Goal: Task Accomplishment & Management: Complete application form

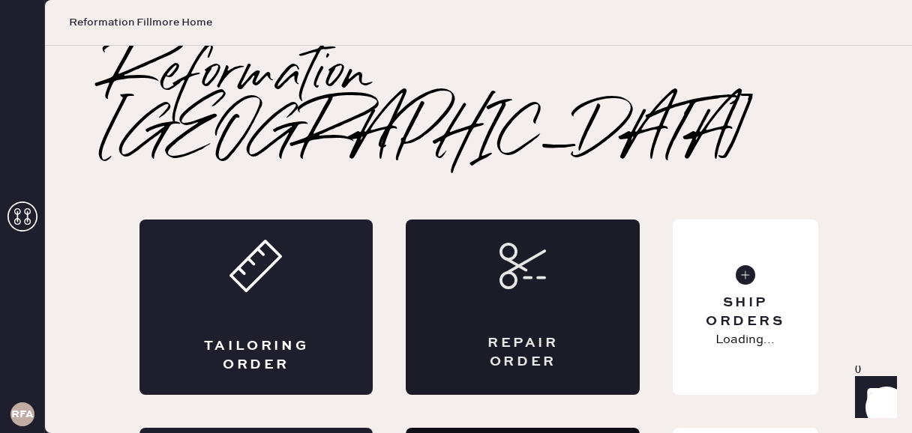
click at [545, 247] on div "Repair Order" at bounding box center [523, 307] width 234 height 175
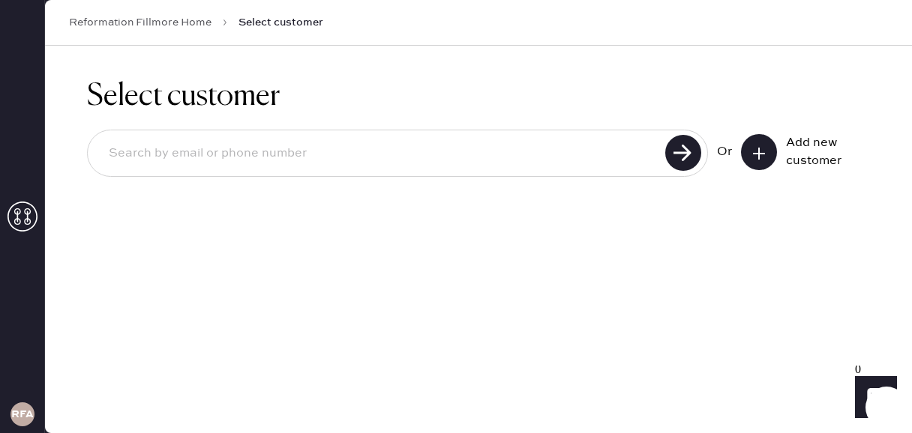
click at [292, 155] on input at bounding box center [379, 153] width 564 height 34
click at [748, 150] on button at bounding box center [759, 152] width 36 height 36
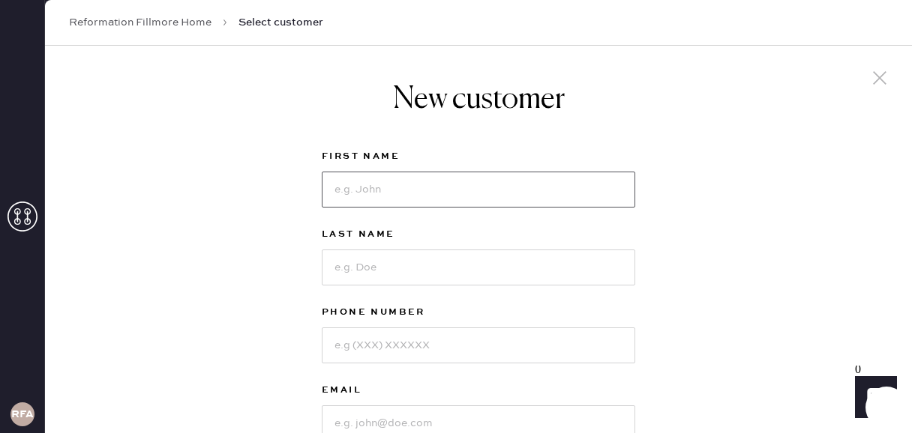
click at [421, 187] on input at bounding box center [478, 190] width 313 height 36
type input "[PERSON_NAME]"
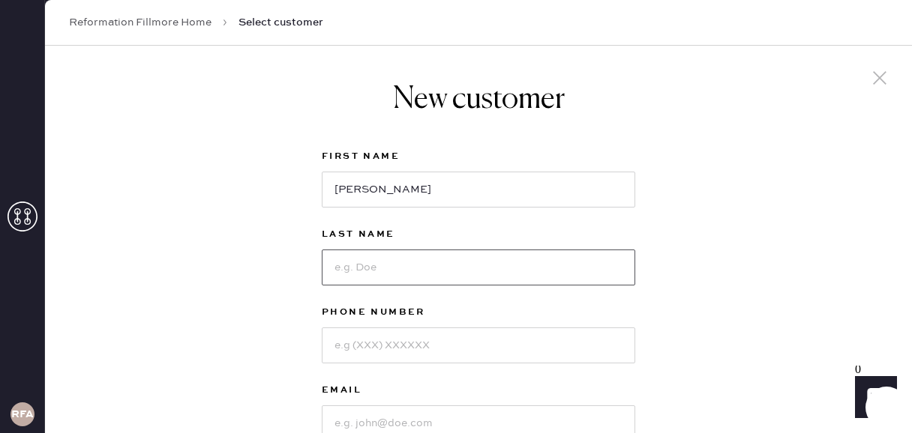
click at [394, 274] on input at bounding box center [478, 268] width 313 height 36
type input "So"
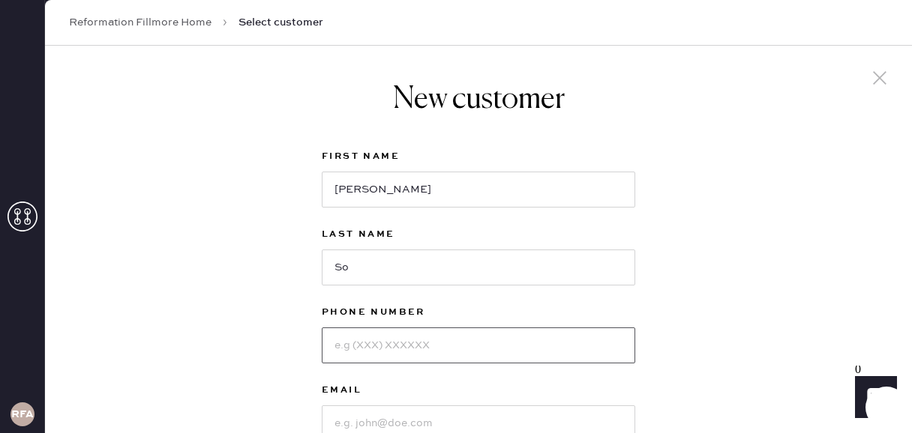
click at [372, 352] on input at bounding box center [478, 346] width 313 height 36
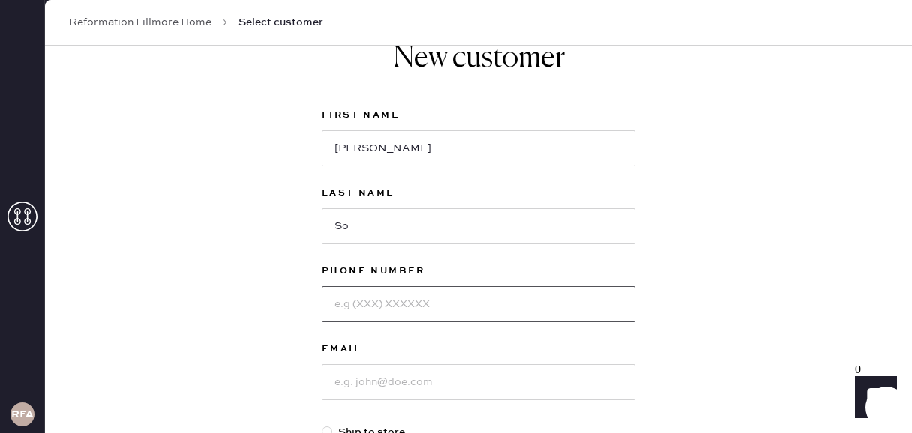
scroll to position [53, 0]
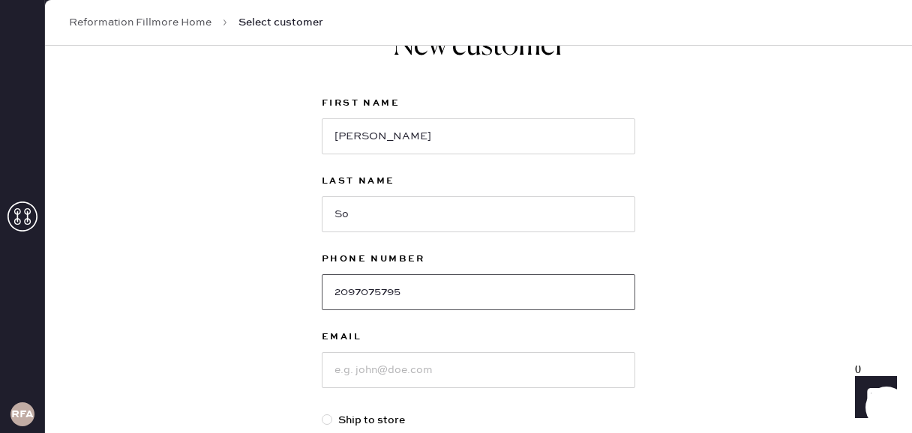
type input "2097075795"
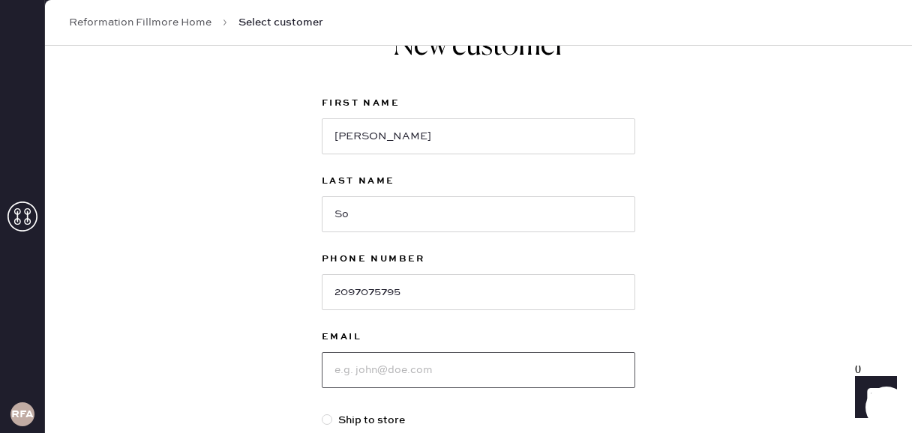
click at [370, 376] on input at bounding box center [478, 370] width 313 height 36
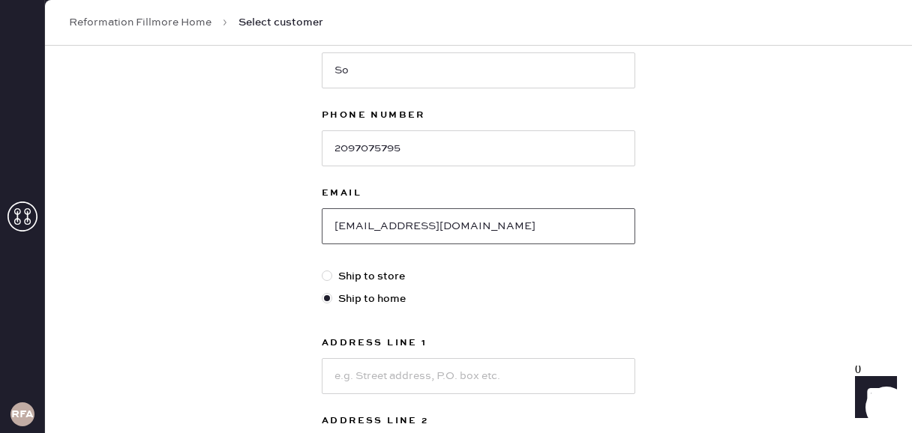
type input "[EMAIL_ADDRESS][DOMAIN_NAME]"
click at [331, 276] on div at bounding box center [327, 276] width 10 height 10
click at [322, 269] on input "Ship to store" at bounding box center [322, 268] width 1 height 1
radio input "true"
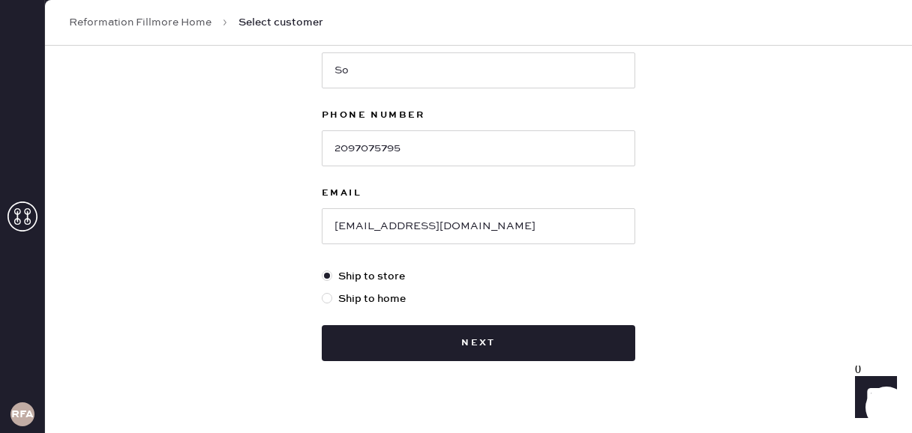
scroll to position [221, 0]
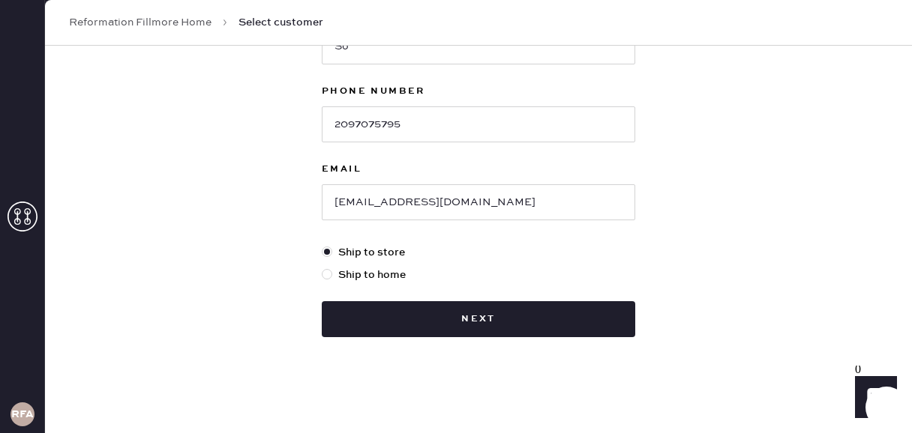
click at [328, 276] on div at bounding box center [327, 274] width 10 height 10
click at [322, 268] on input "Ship to home" at bounding box center [322, 267] width 1 height 1
radio input "true"
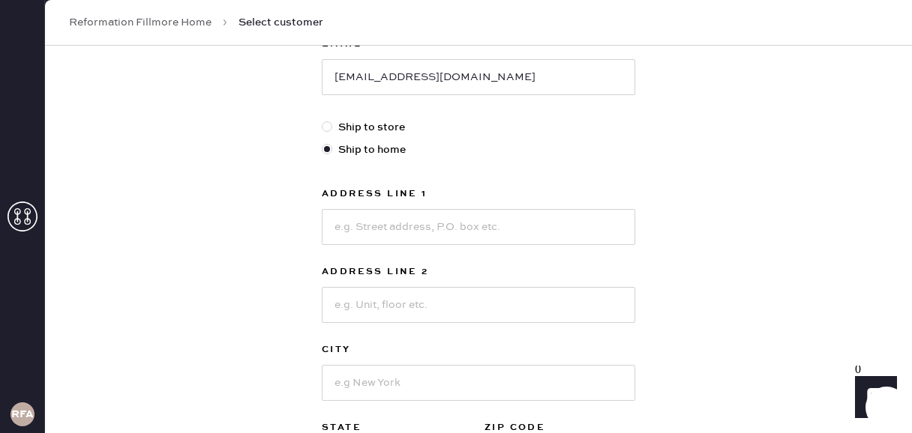
scroll to position [368, 0]
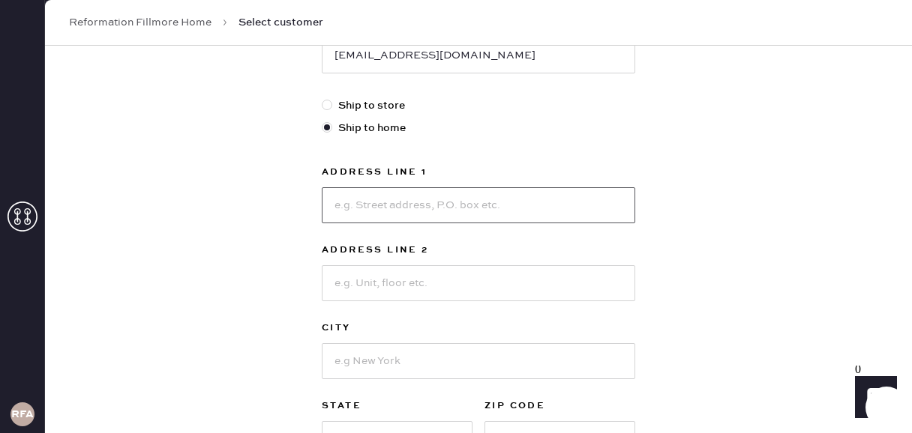
click at [409, 210] on input at bounding box center [478, 205] width 313 height 36
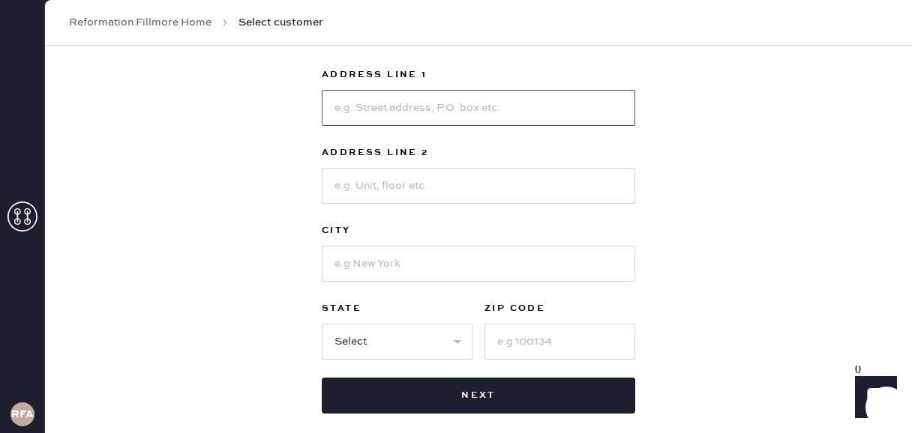
scroll to position [468, 0]
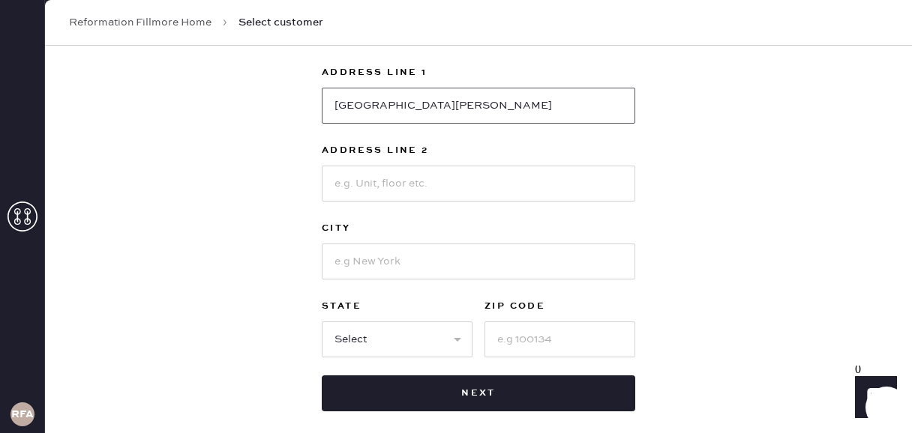
type input "[GEOGRAPHIC_DATA][PERSON_NAME]"
click at [379, 192] on input at bounding box center [478, 184] width 313 height 36
type input "Ste. D101"
click at [374, 266] on input at bounding box center [478, 262] width 313 height 36
type input "[GEOGRAPHIC_DATA]"
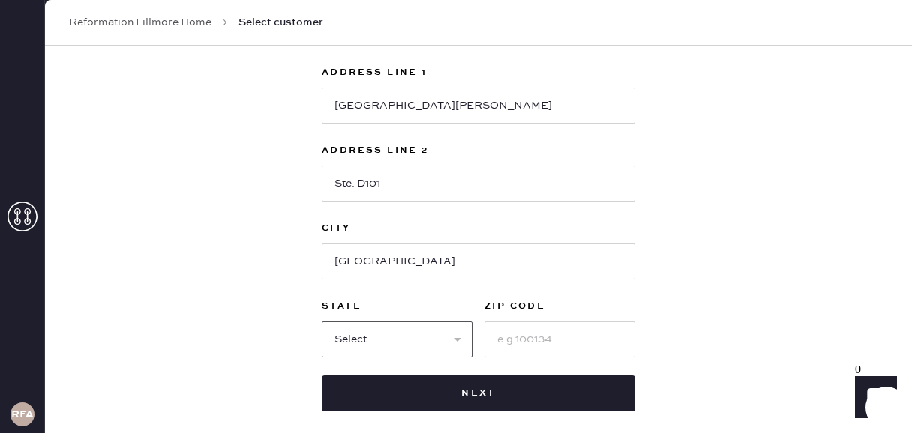
click at [363, 343] on select "Select AK AL AR AZ CA CO CT [GEOGRAPHIC_DATA] DE FL [GEOGRAPHIC_DATA] HI [GEOGR…" at bounding box center [397, 340] width 151 height 36
select select "CA"
click at [322, 322] on select "Select AK AL AR AZ CA CO CT [GEOGRAPHIC_DATA] DE FL [GEOGRAPHIC_DATA] HI [GEOGR…" at bounding box center [397, 340] width 151 height 36
click at [521, 348] on input at bounding box center [559, 340] width 151 height 36
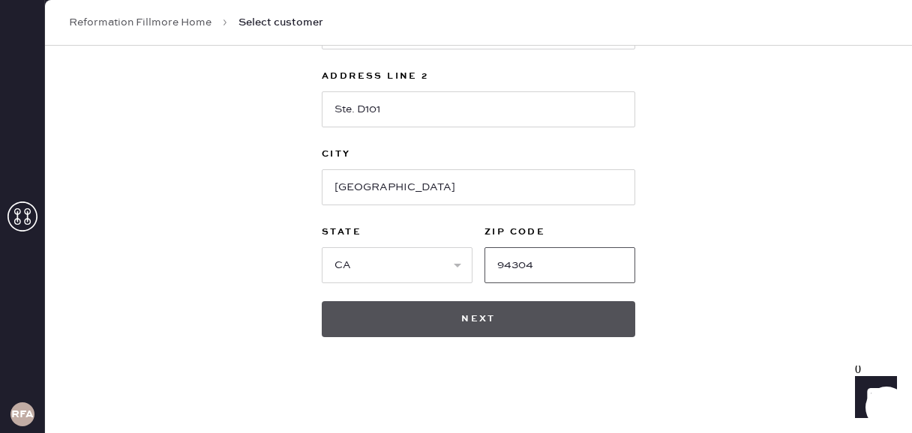
type input "94304"
click at [470, 313] on button "Next" at bounding box center [478, 319] width 313 height 36
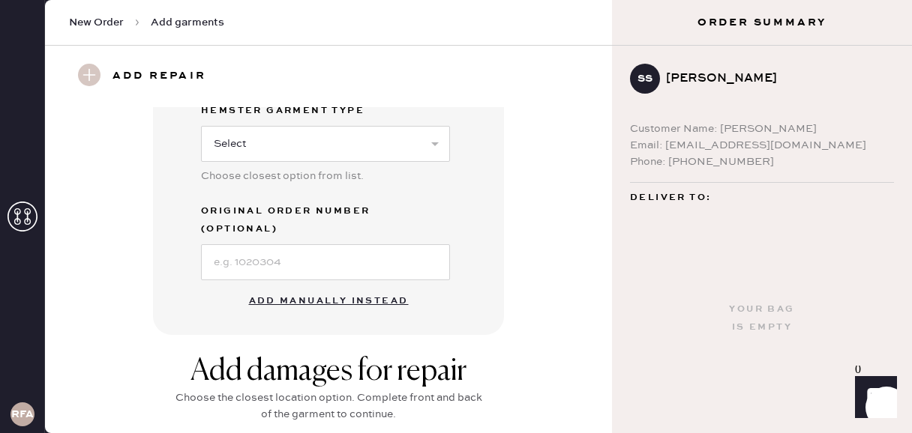
click at [313, 286] on button "Add manually instead" at bounding box center [329, 301] width 178 height 30
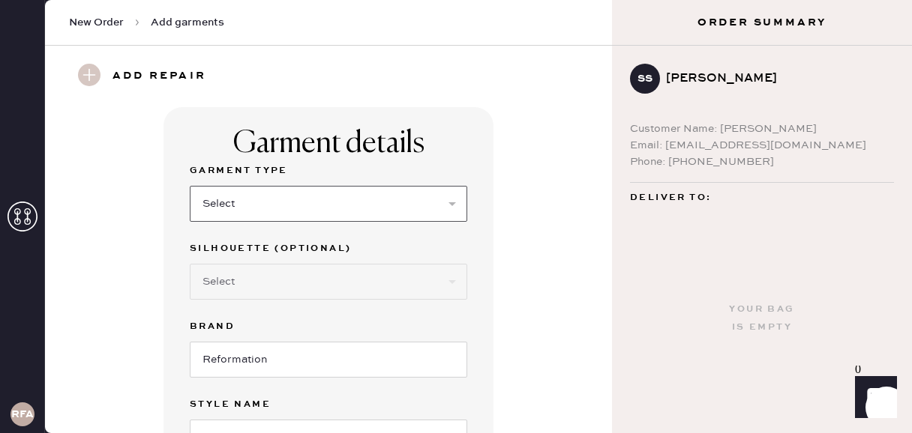
click at [283, 210] on select "Select Basic Skirt Jeans Leggings Pants Shorts Basic Sleeved Dress Basic Sleeve…" at bounding box center [328, 204] width 277 height 36
select select "6"
click at [190, 186] on select "Select Basic Skirt Jeans Leggings Pants Shorts Basic Sleeved Dress Basic Sleeve…" at bounding box center [328, 204] width 277 height 36
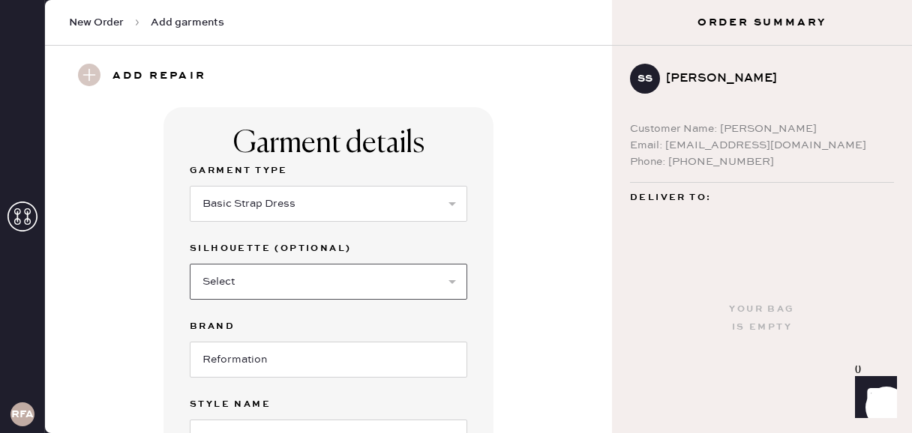
click at [258, 282] on select "Select Maxi Dress Midi Dress Mini Dress Other" at bounding box center [328, 282] width 277 height 36
select select "39"
click at [190, 264] on select "Select Maxi Dress Midi Dress Mini Dress Other" at bounding box center [328, 282] width 277 height 36
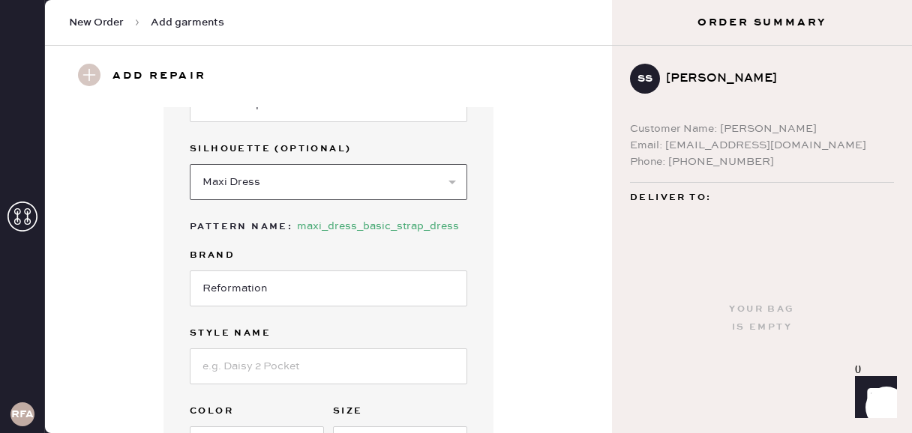
scroll to position [110, 0]
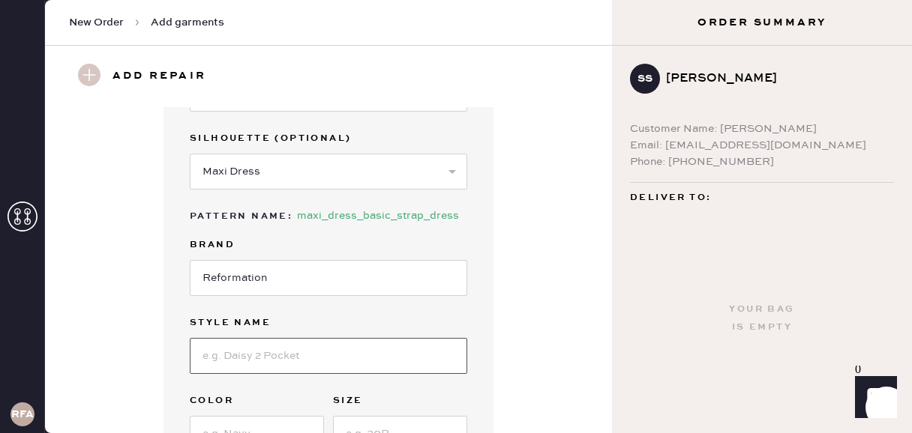
click at [253, 366] on input at bounding box center [328, 356] width 277 height 36
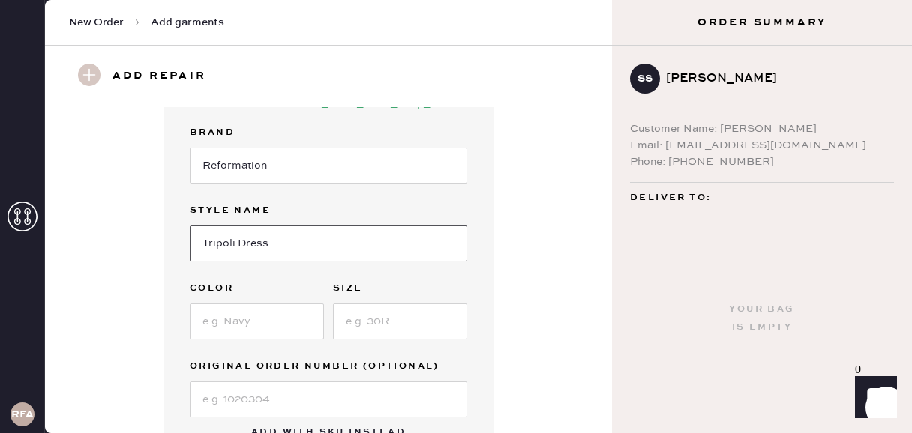
scroll to position [226, 0]
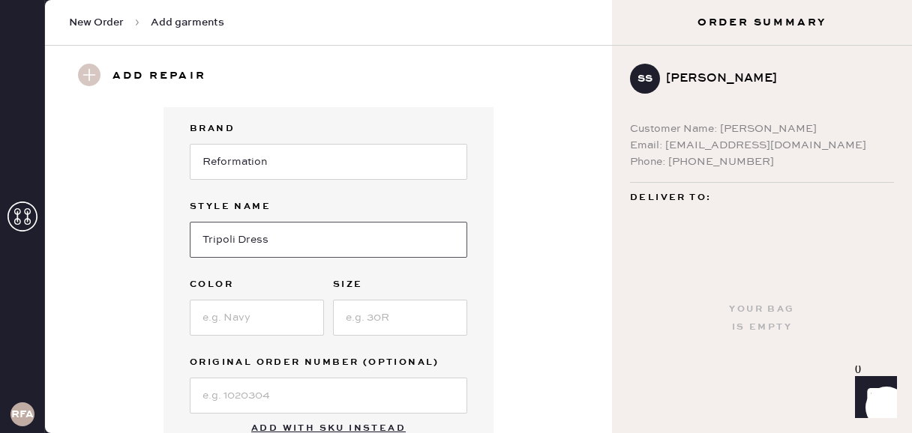
type input "Tripoli Dress"
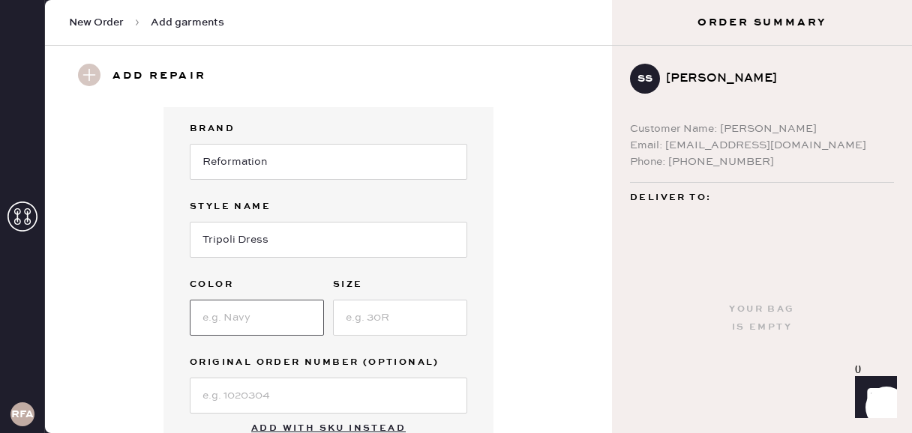
click at [234, 321] on input at bounding box center [257, 318] width 134 height 36
type input "Chrysanthemum"
click at [364, 320] on input at bounding box center [400, 318] width 134 height 36
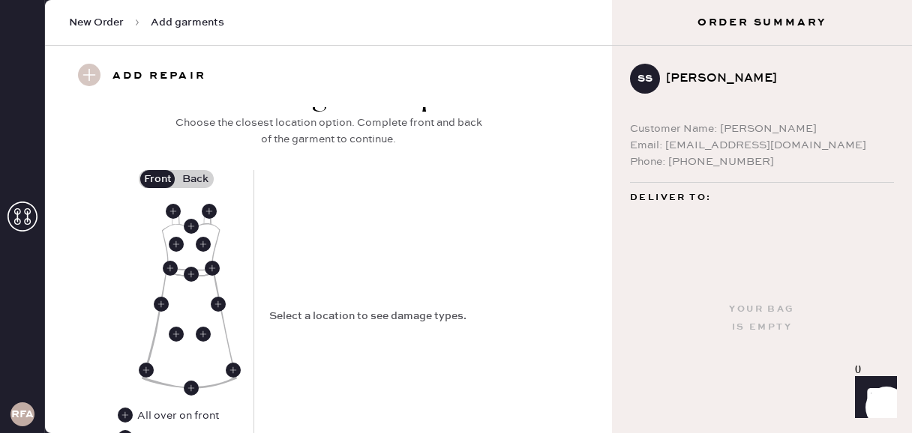
scroll to position [631, 0]
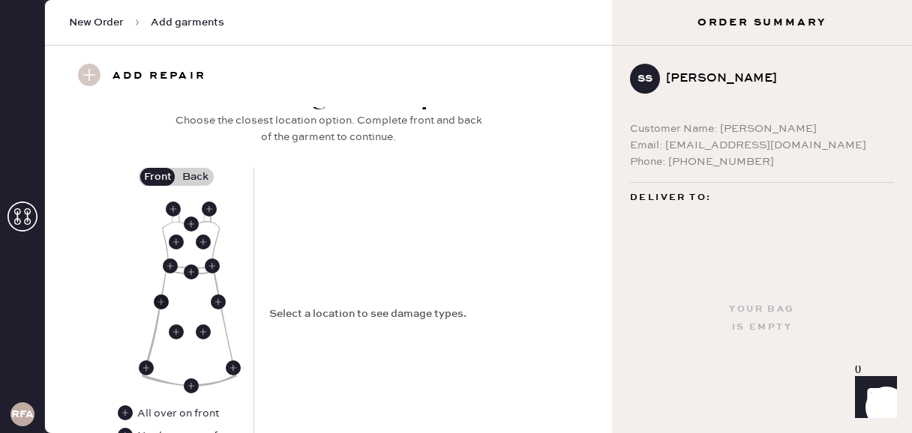
type input "4"
click at [163, 303] on use at bounding box center [161, 302] width 15 height 15
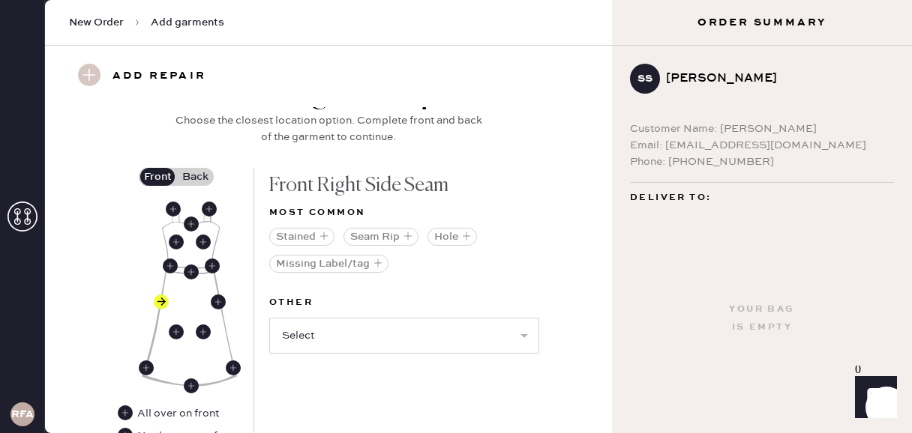
click at [205, 174] on label "Back" at bounding box center [194, 177] width 37 height 18
click at [195, 177] on input "Back" at bounding box center [195, 177] width 0 height 0
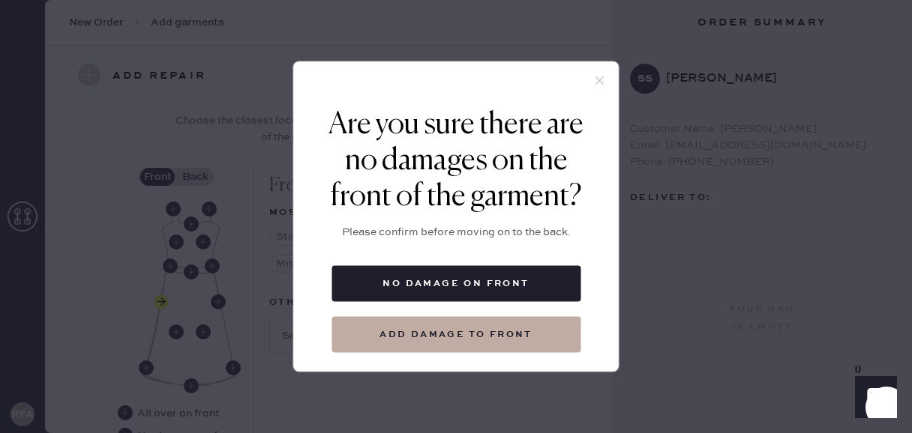
click at [599, 76] on icon at bounding box center [599, 80] width 13 height 13
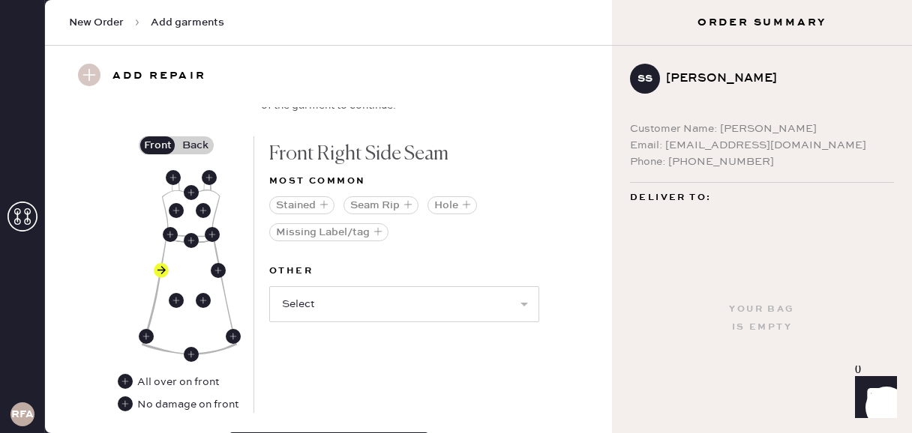
scroll to position [664, 0]
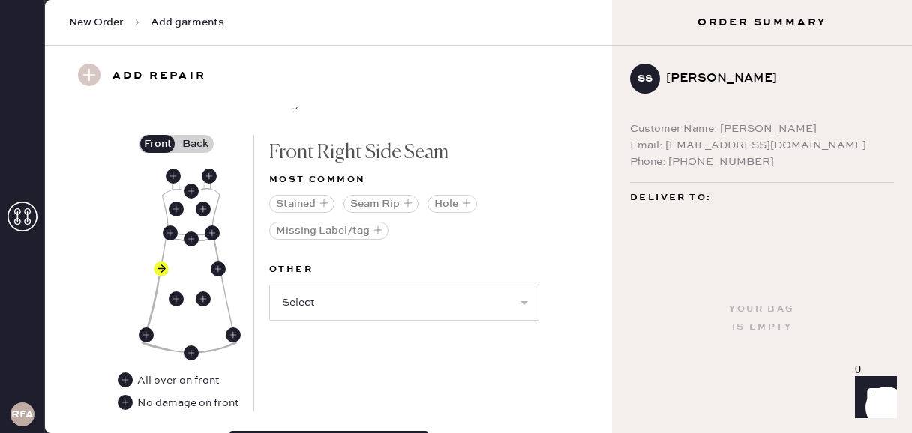
click at [201, 142] on label "Back" at bounding box center [194, 144] width 37 height 18
click at [195, 144] on input "Back" at bounding box center [195, 144] width 0 height 0
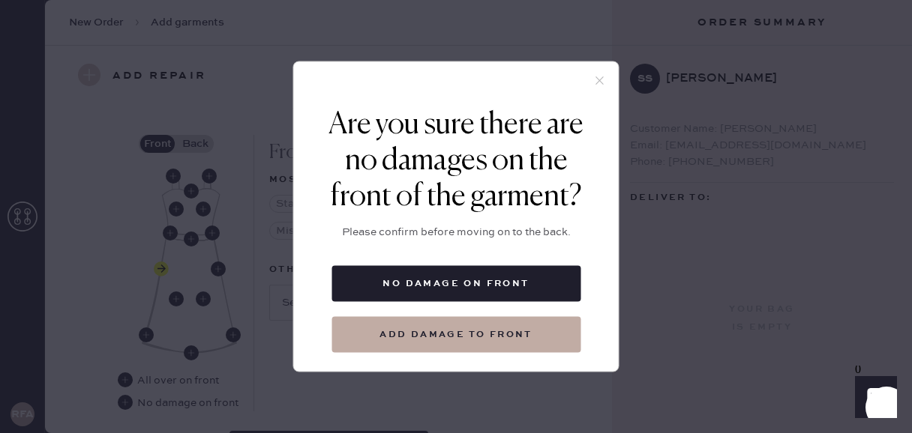
click at [596, 81] on icon at bounding box center [599, 80] width 13 height 13
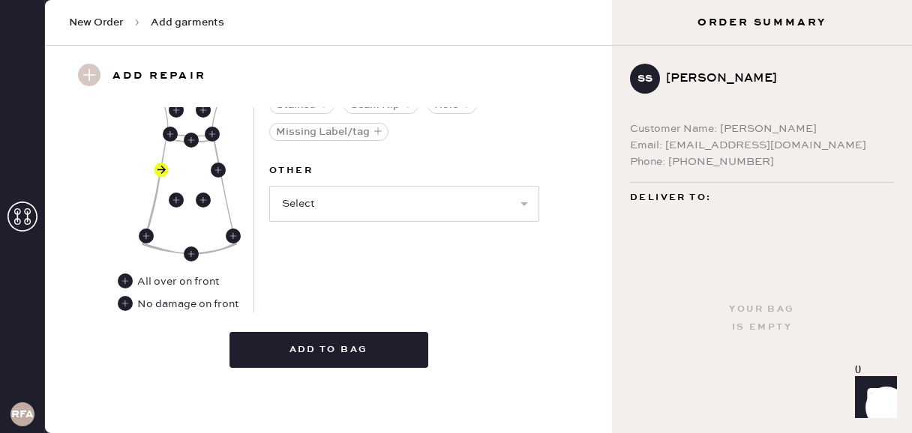
scroll to position [670, 0]
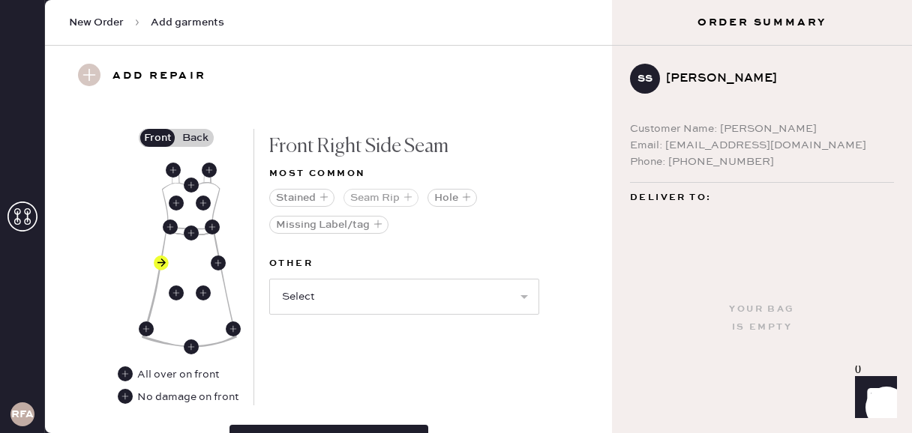
click at [408, 194] on icon "button" at bounding box center [407, 197] width 9 height 9
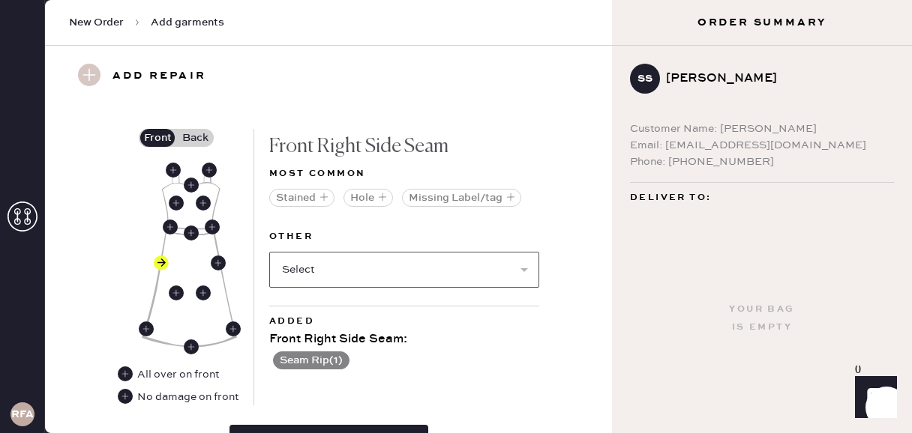
click at [349, 277] on select "Select Broken / Ripped Hem Broken Beads Broken Belt Loop Broken Button Broken C…" at bounding box center [404, 270] width 270 height 36
select select "1665"
click at [269, 252] on select "Select Broken / Ripped Hem Broken Beads Broken Belt Loop Broken Button Broken C…" at bounding box center [404, 270] width 270 height 36
select select
click at [379, 383] on button "Broken / Ripped Hem ( 1 )" at bounding box center [342, 388] width 138 height 18
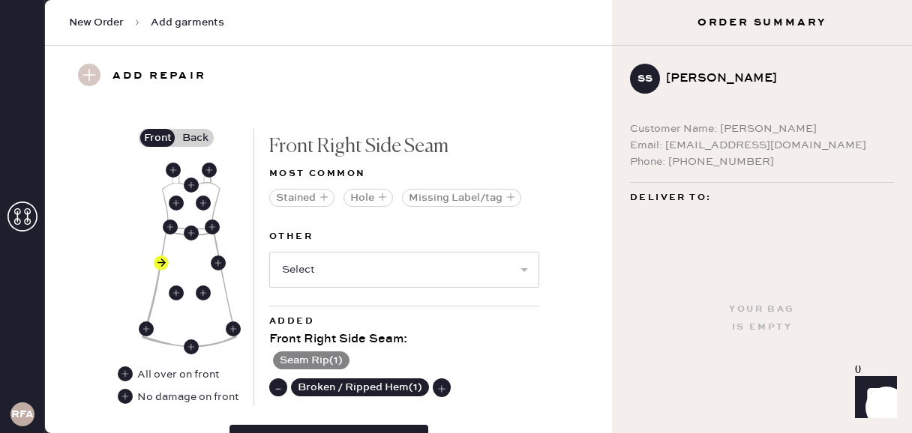
click at [276, 381] on use at bounding box center [278, 388] width 15 height 15
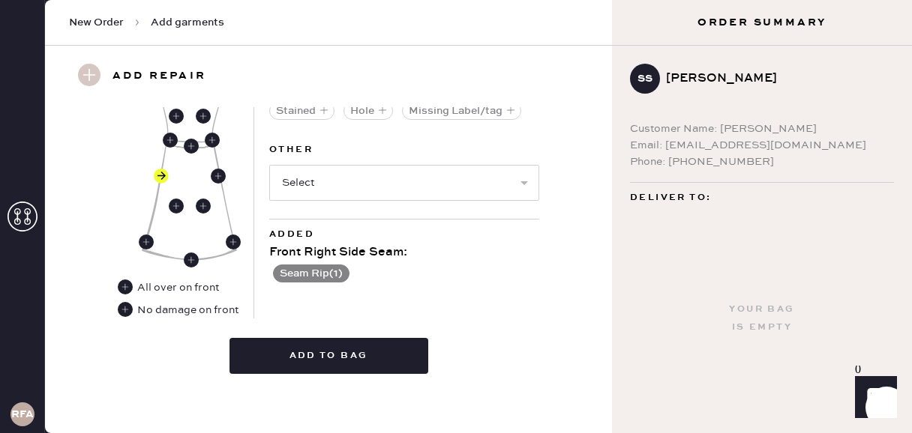
scroll to position [763, 0]
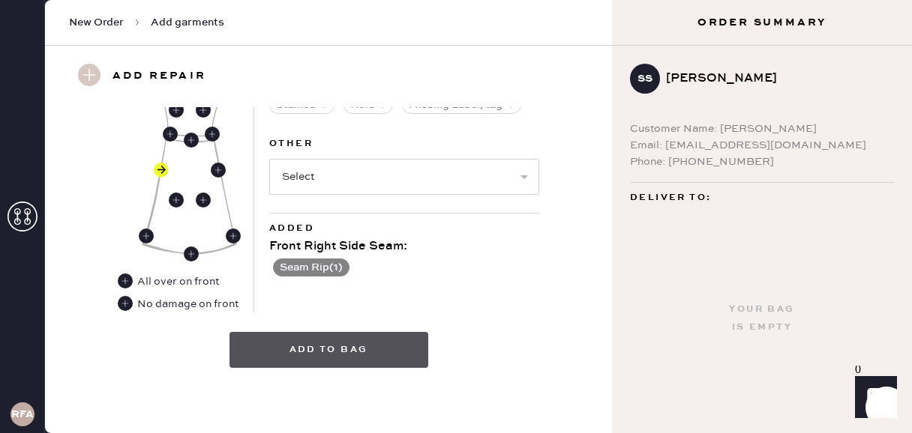
click at [347, 352] on button "Add to bag" at bounding box center [328, 350] width 199 height 36
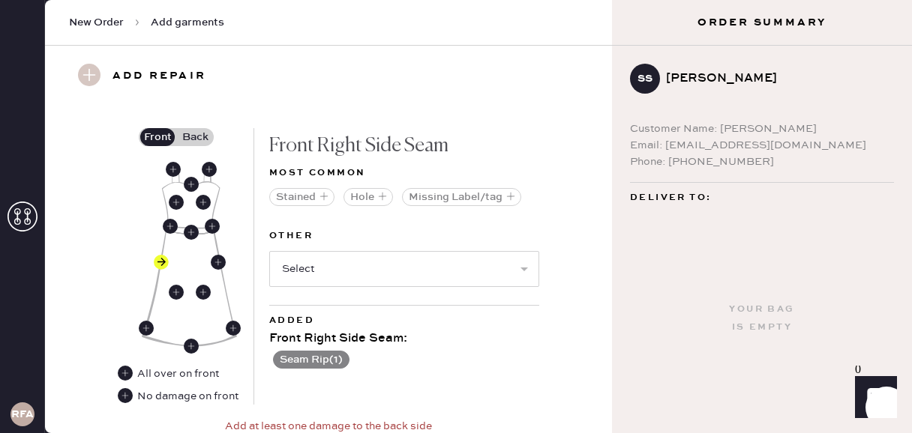
scroll to position [670, 0]
click at [199, 130] on label "Back" at bounding box center [194, 138] width 37 height 18
click at [195, 138] on input "Back" at bounding box center [195, 138] width 0 height 0
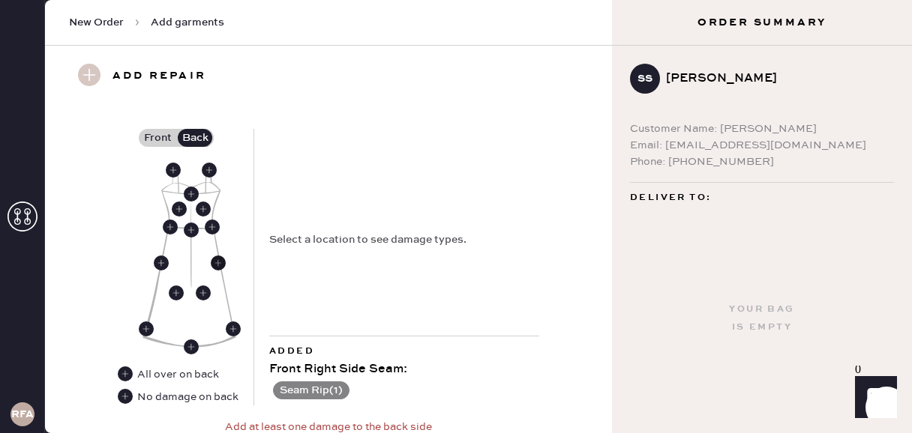
click at [223, 261] on use at bounding box center [218, 263] width 15 height 15
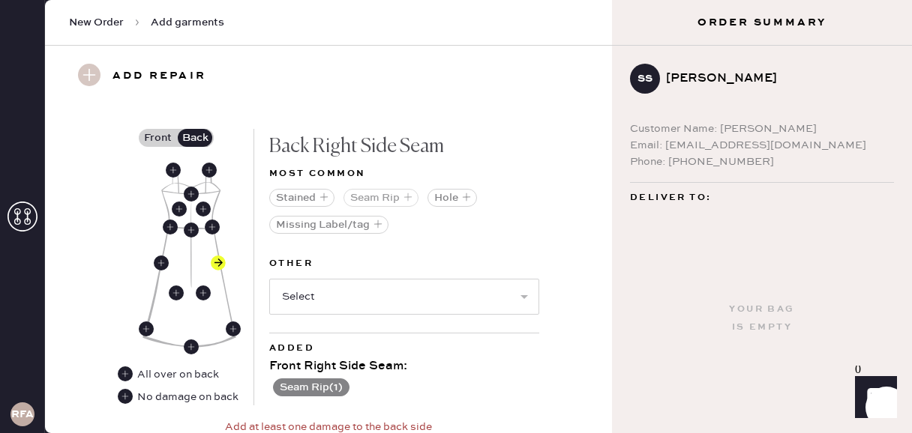
click at [387, 196] on button "Seam Rip" at bounding box center [380, 198] width 75 height 18
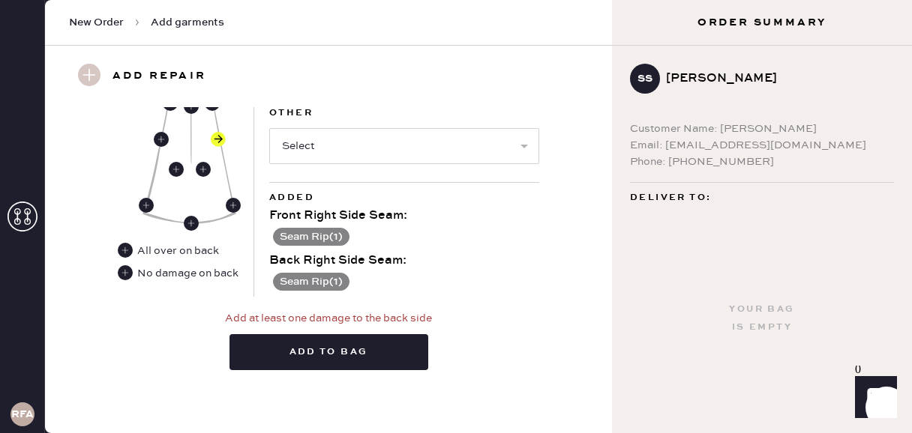
scroll to position [796, 0]
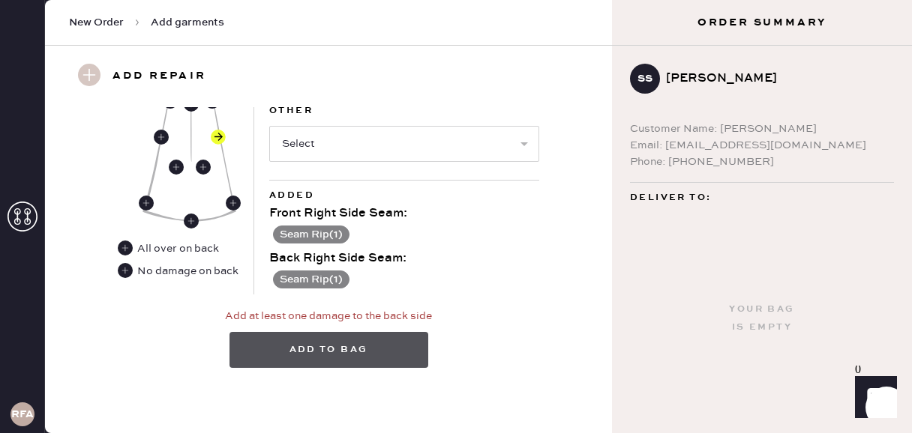
click at [350, 349] on button "Add to bag" at bounding box center [328, 350] width 199 height 36
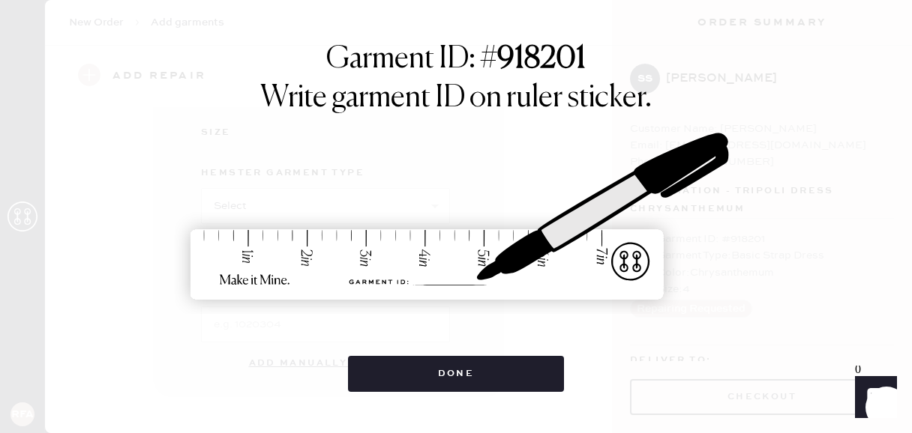
scroll to position [304, 0]
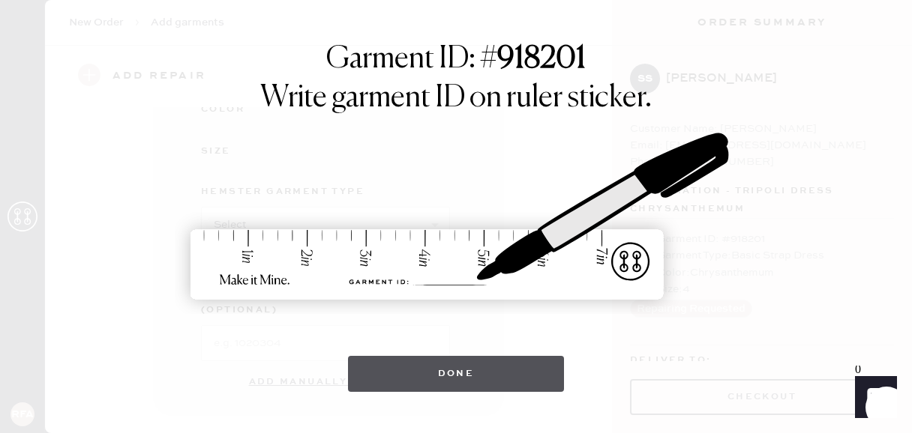
click at [473, 373] on button "Done" at bounding box center [456, 374] width 217 height 36
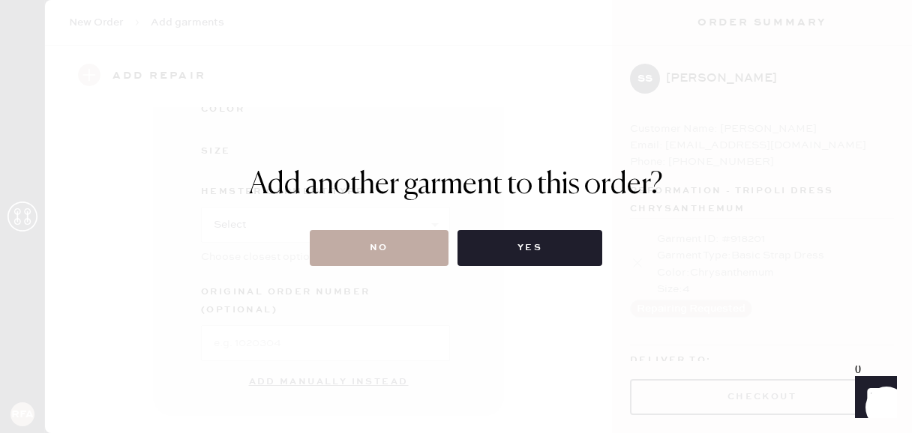
click at [408, 253] on button "No" at bounding box center [379, 248] width 139 height 36
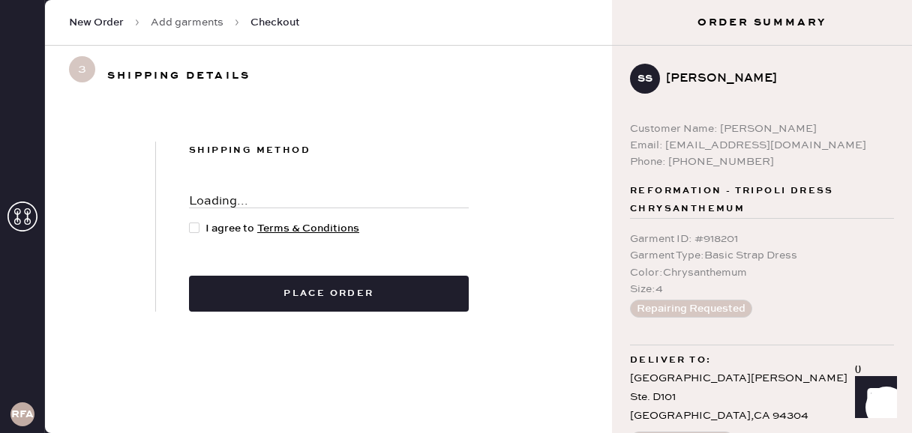
click at [196, 225] on div at bounding box center [194, 228] width 10 height 10
click at [190, 221] on input "I agree to Terms & Conditions" at bounding box center [189, 220] width 1 height 1
checkbox input "true"
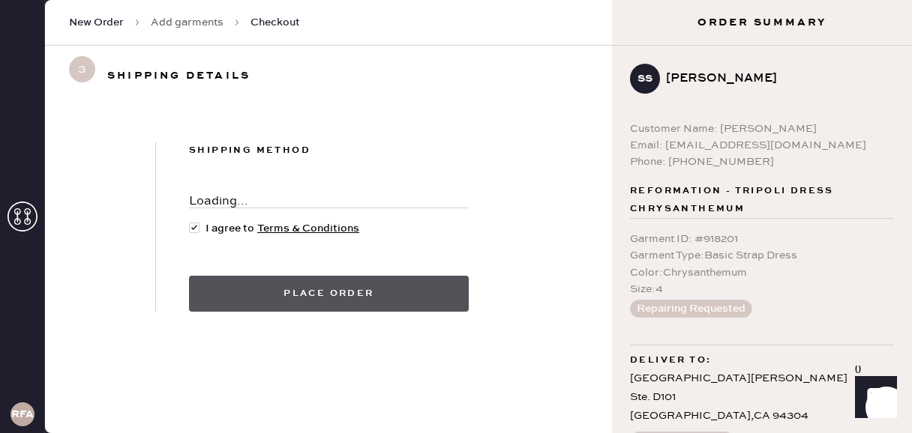
click at [293, 295] on button "Place order" at bounding box center [329, 294] width 280 height 36
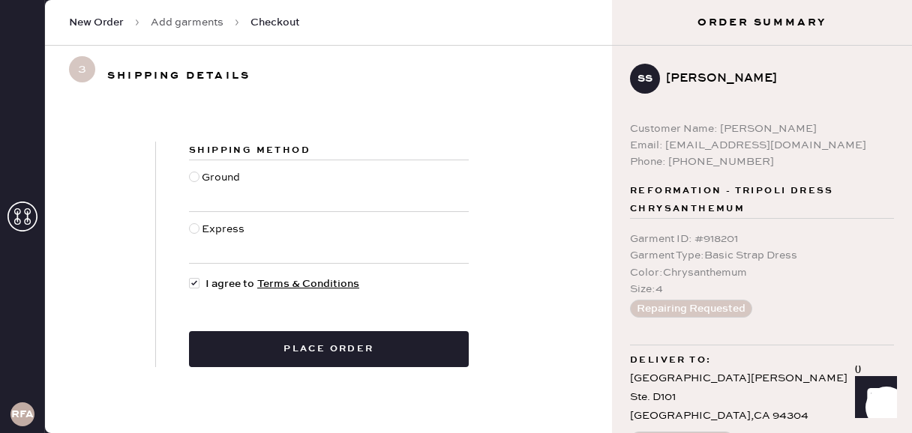
radio input "true"
click at [195, 229] on div at bounding box center [194, 228] width 10 height 10
click at [190, 222] on input "Express" at bounding box center [189, 221] width 1 height 1
radio input "true"
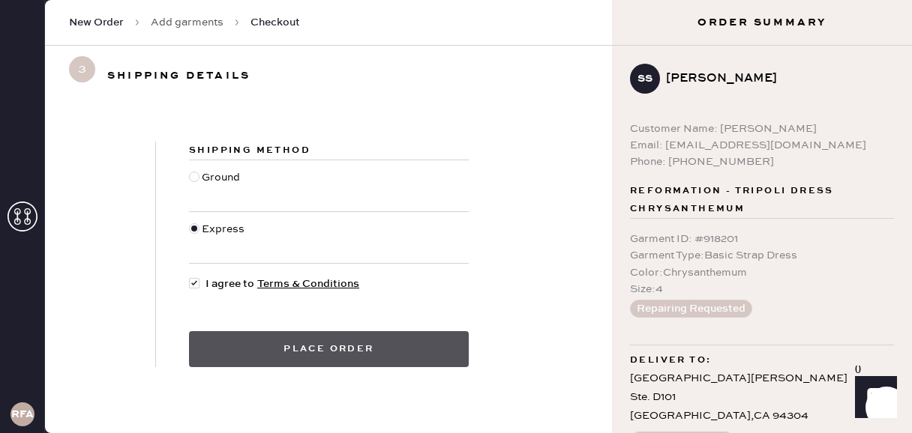
click at [302, 341] on button "Place order" at bounding box center [329, 349] width 280 height 36
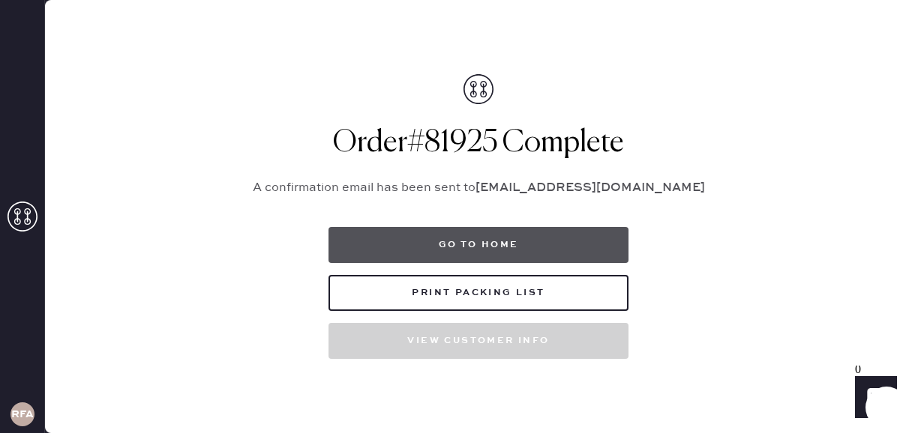
click at [487, 250] on button "Go to home" at bounding box center [478, 245] width 300 height 36
